Goal: Navigation & Orientation: Find specific page/section

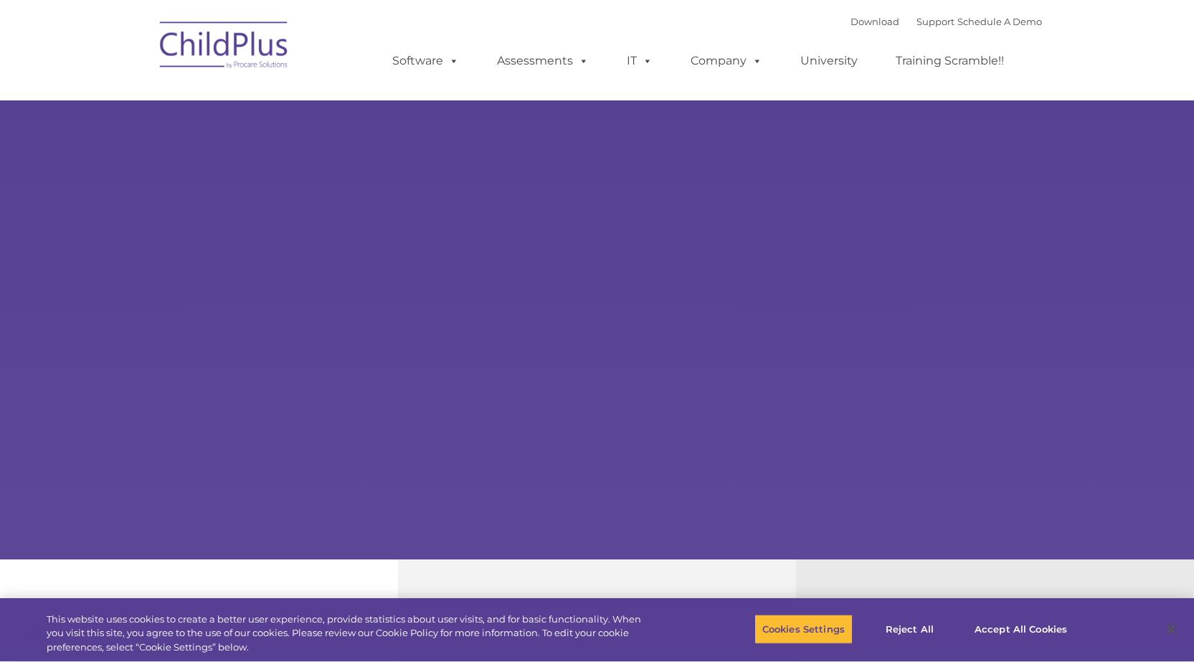
type input ""
select select "MEDIUM"
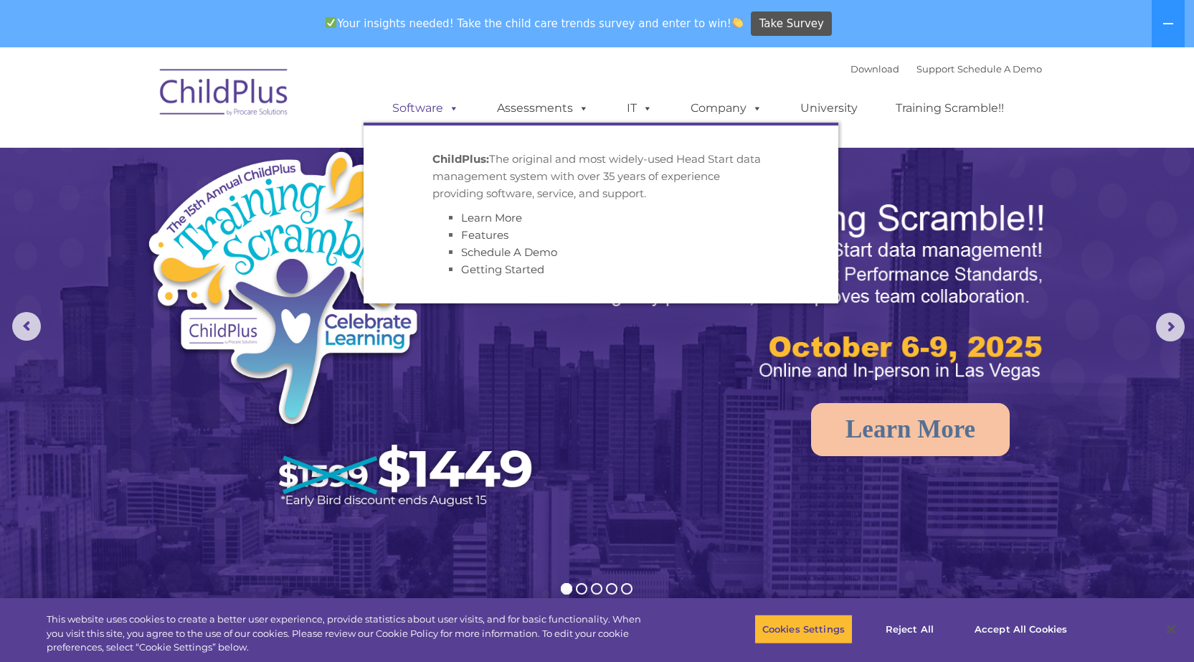
click at [450, 106] on span at bounding box center [451, 108] width 16 height 14
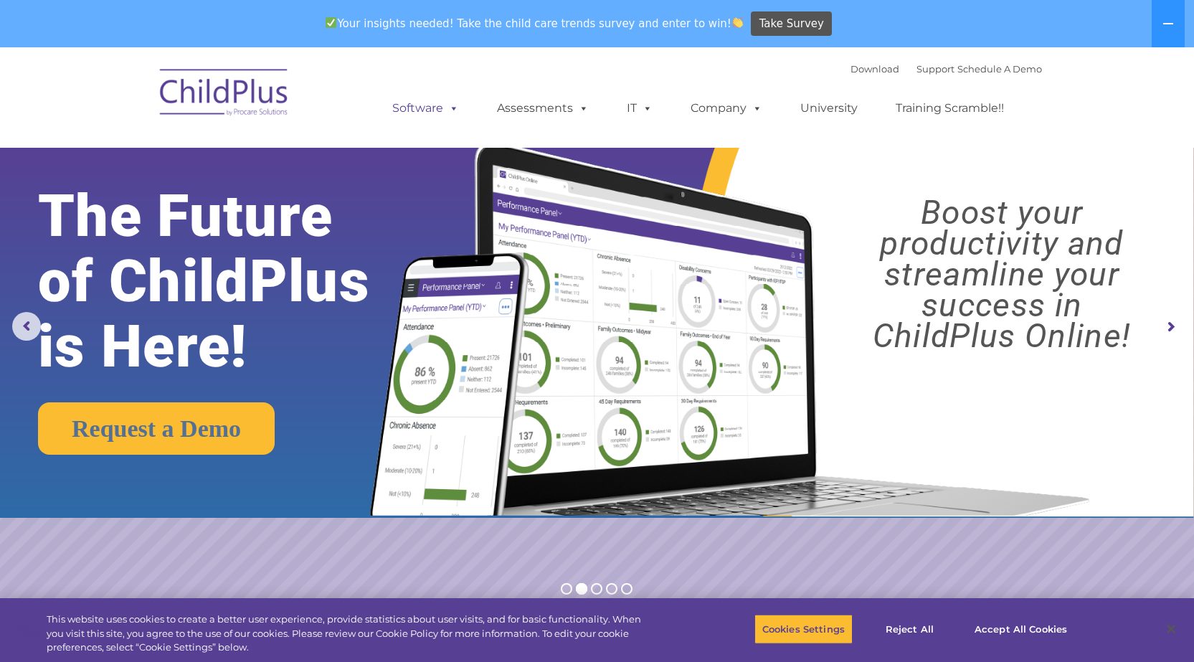
click at [453, 106] on span at bounding box center [451, 108] width 16 height 14
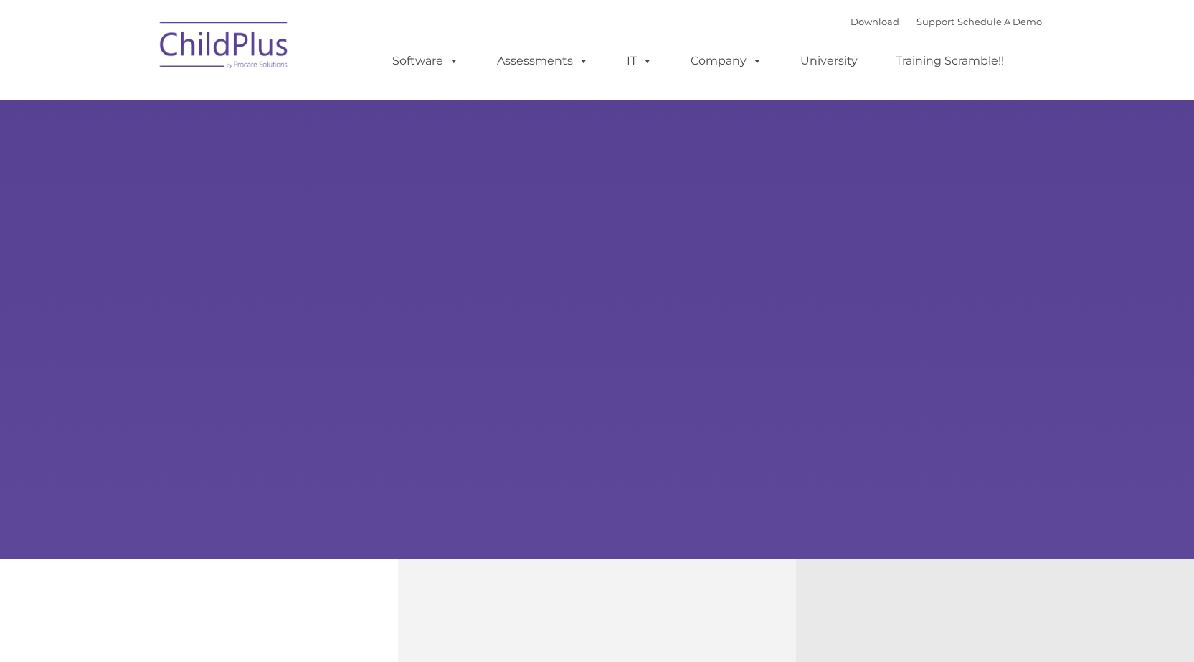
select select "MEDIUM"
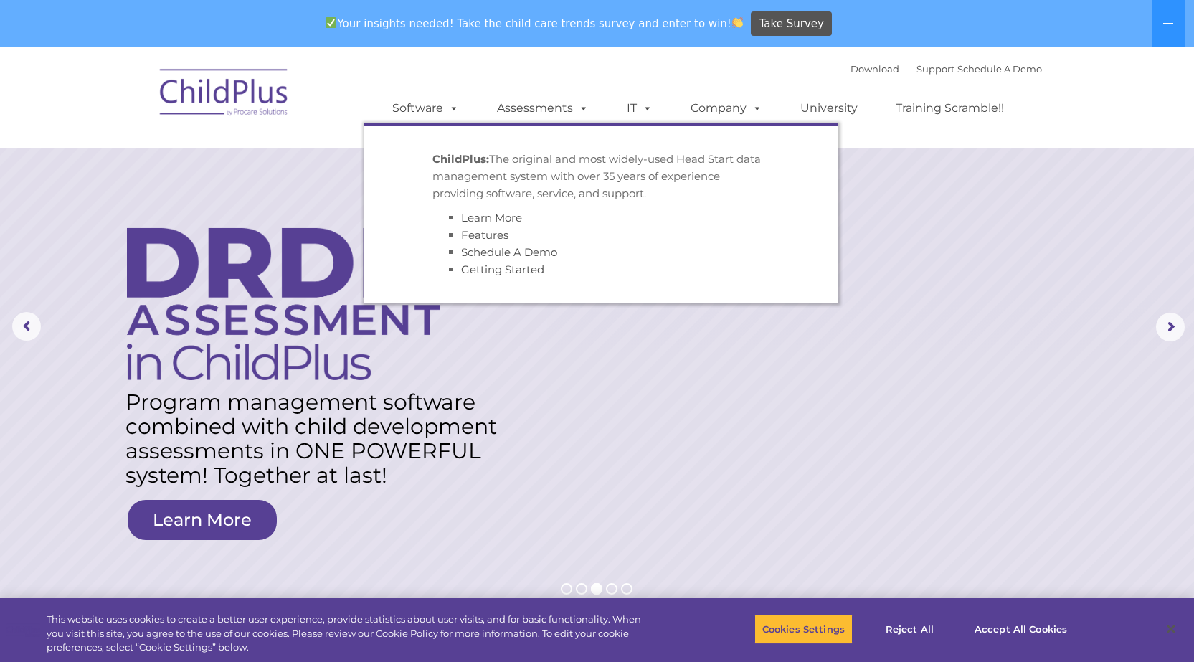
click at [467, 164] on strong "ChildPlus:" at bounding box center [461, 159] width 57 height 14
click at [453, 104] on span at bounding box center [451, 108] width 16 height 14
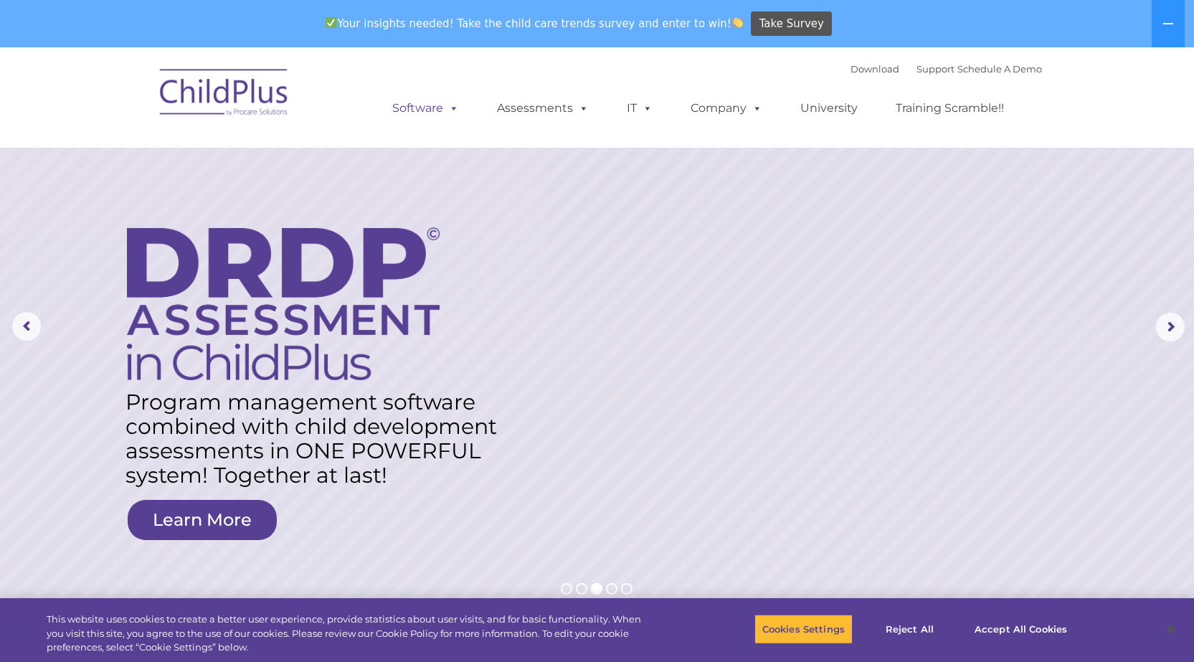
click at [453, 104] on span at bounding box center [451, 108] width 16 height 14
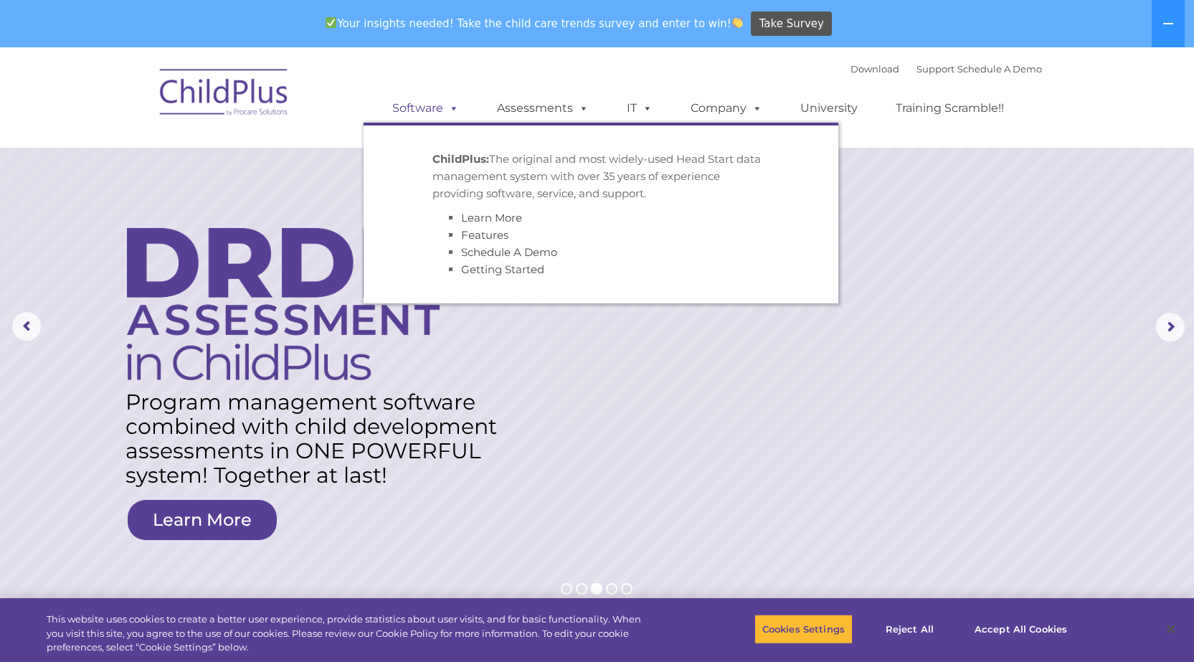
click at [418, 105] on link "Software" at bounding box center [425, 108] width 95 height 29
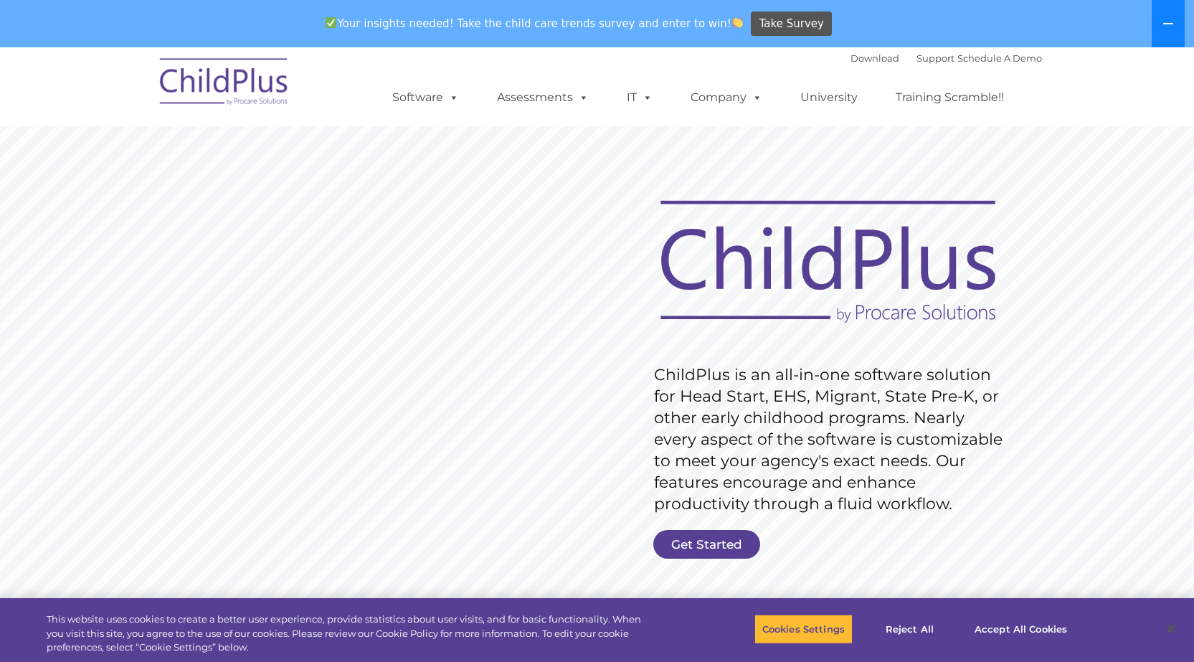
click at [1171, 24] on icon at bounding box center [1168, 23] width 10 height 1
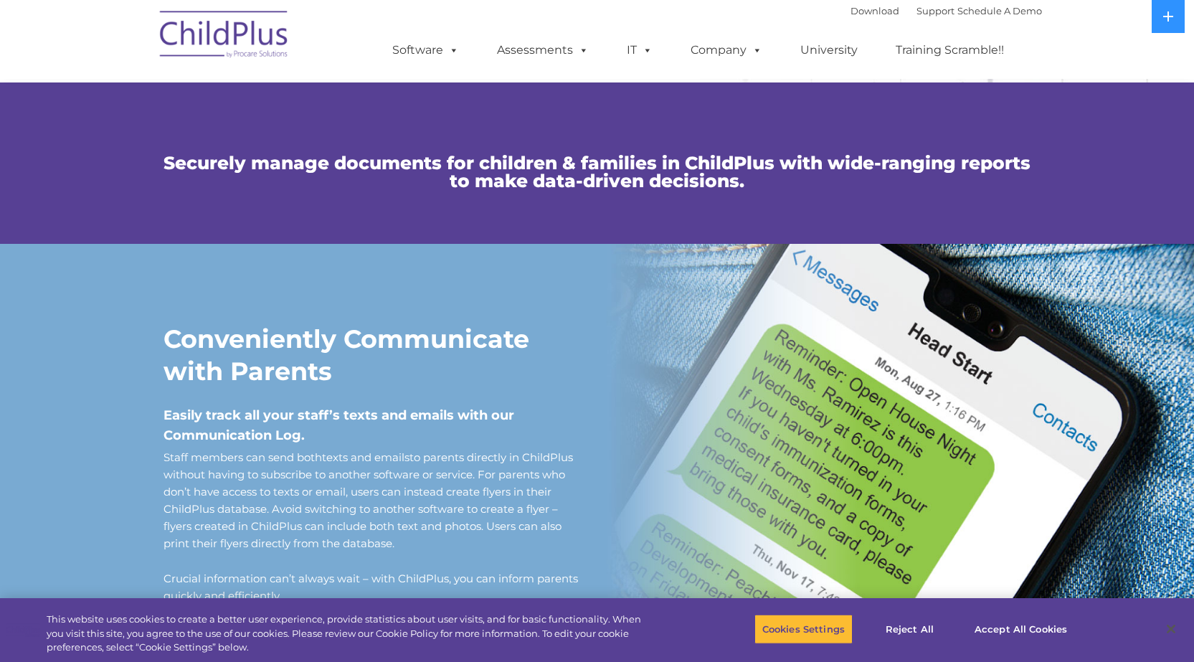
scroll to position [1022, 0]
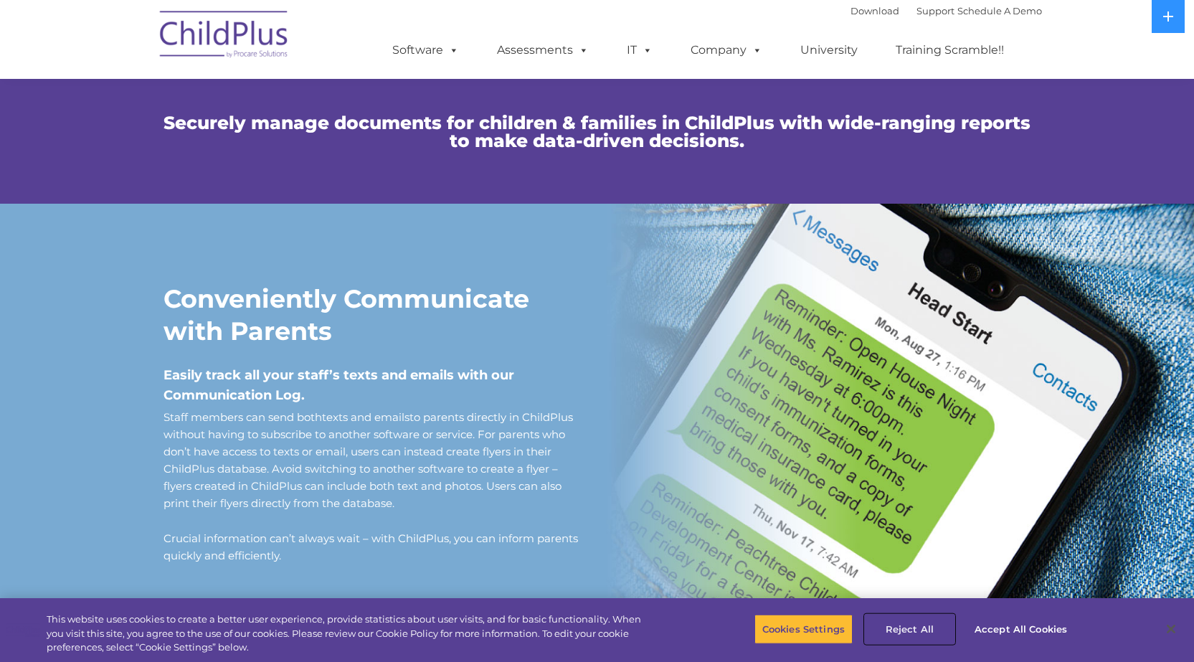
click at [915, 621] on button "Reject All" at bounding box center [910, 629] width 90 height 30
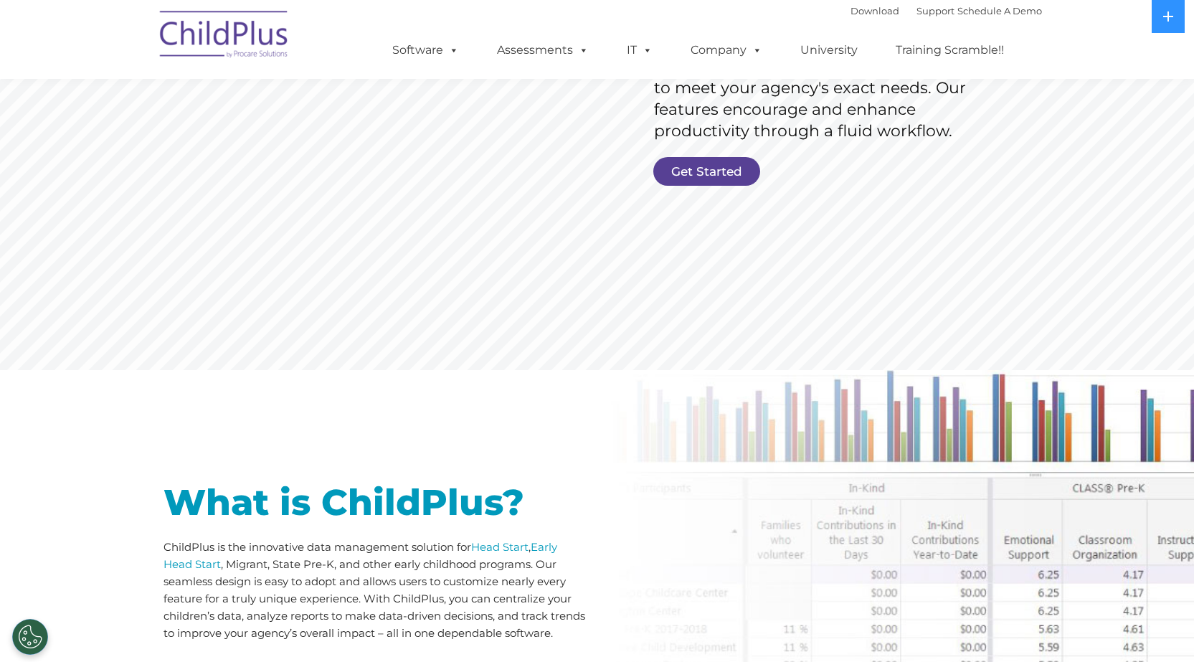
scroll to position [0, 0]
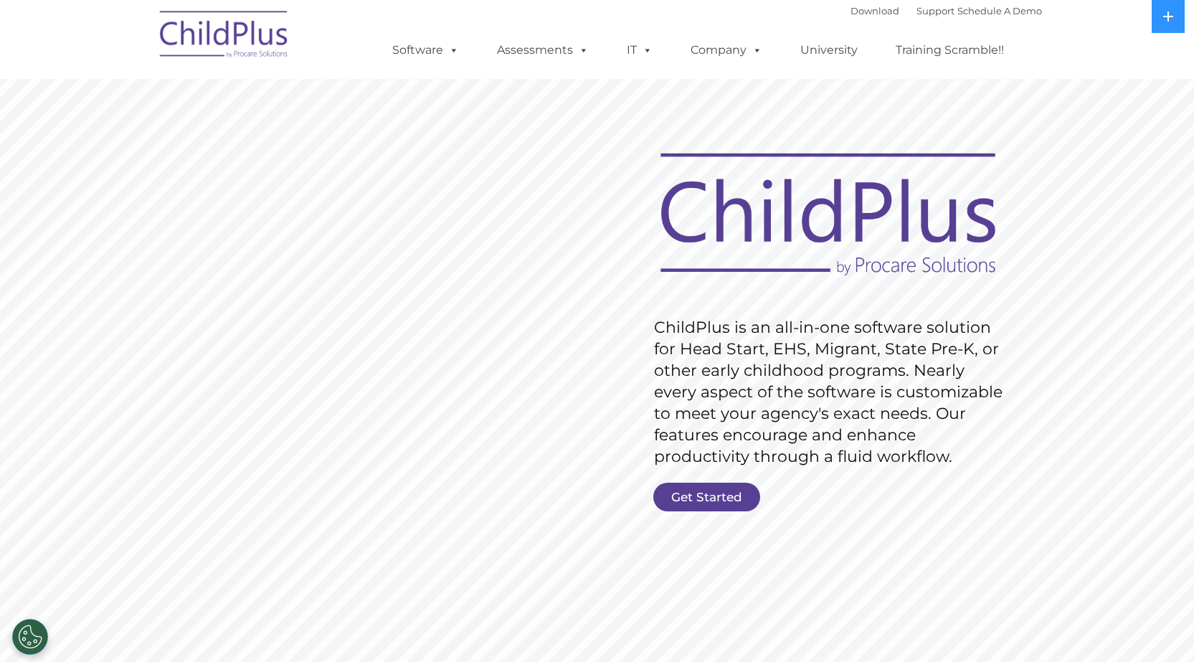
click at [209, 52] on img at bounding box center [224, 37] width 143 height 72
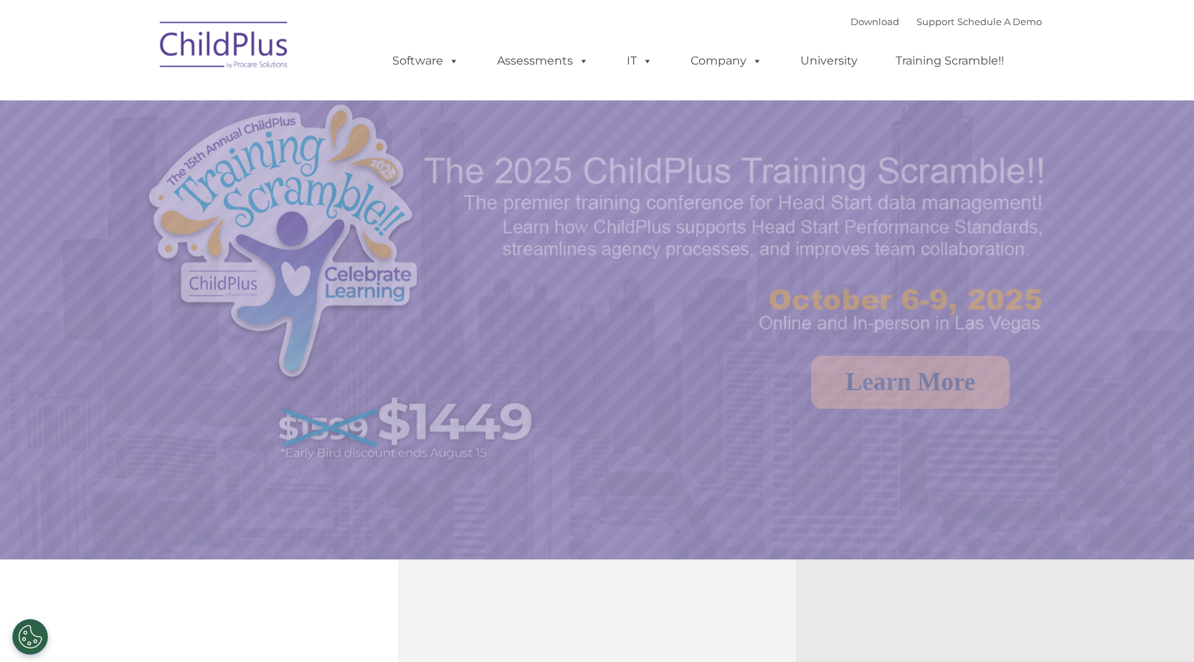
select select "MEDIUM"
